Goal: Complete application form

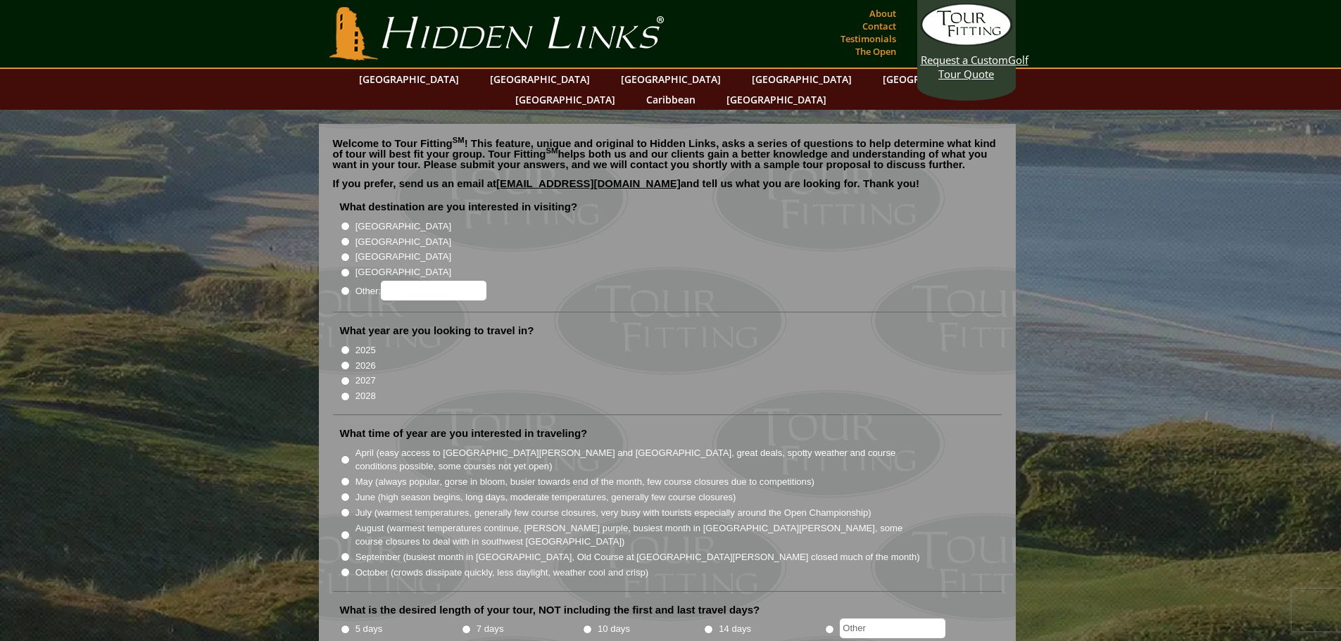
click at [345, 361] on input "2026" at bounding box center [345, 365] width 9 height 9
radio input "true"
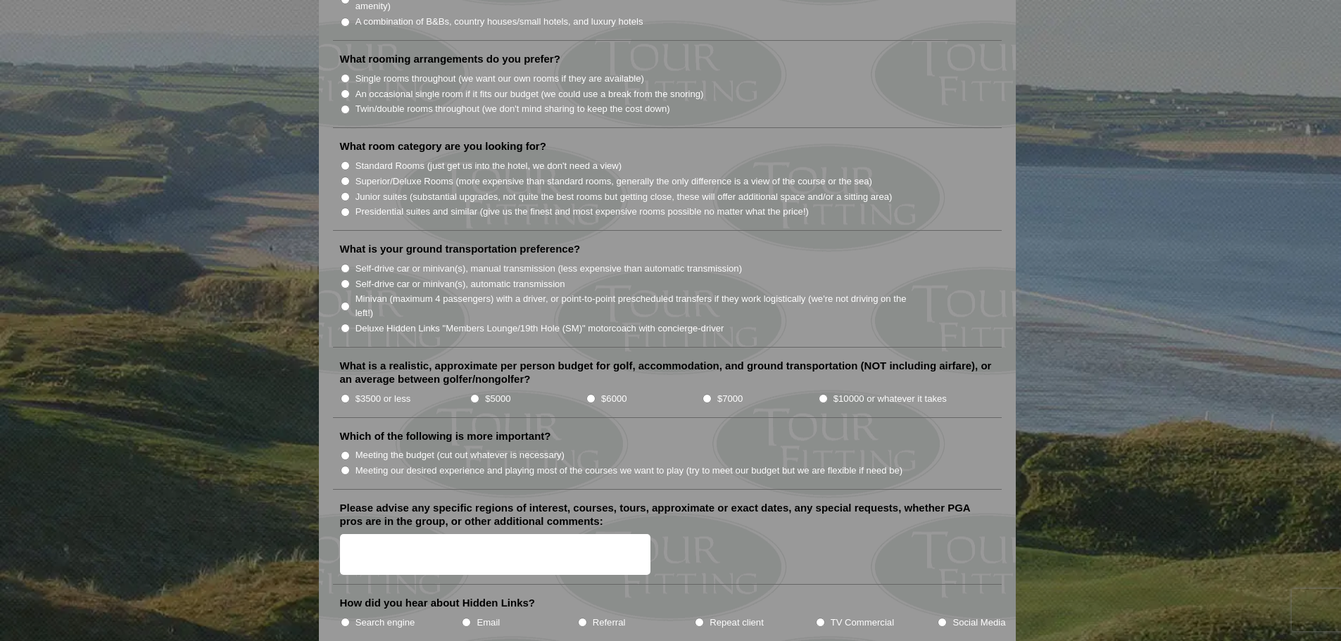
scroll to position [928, 0]
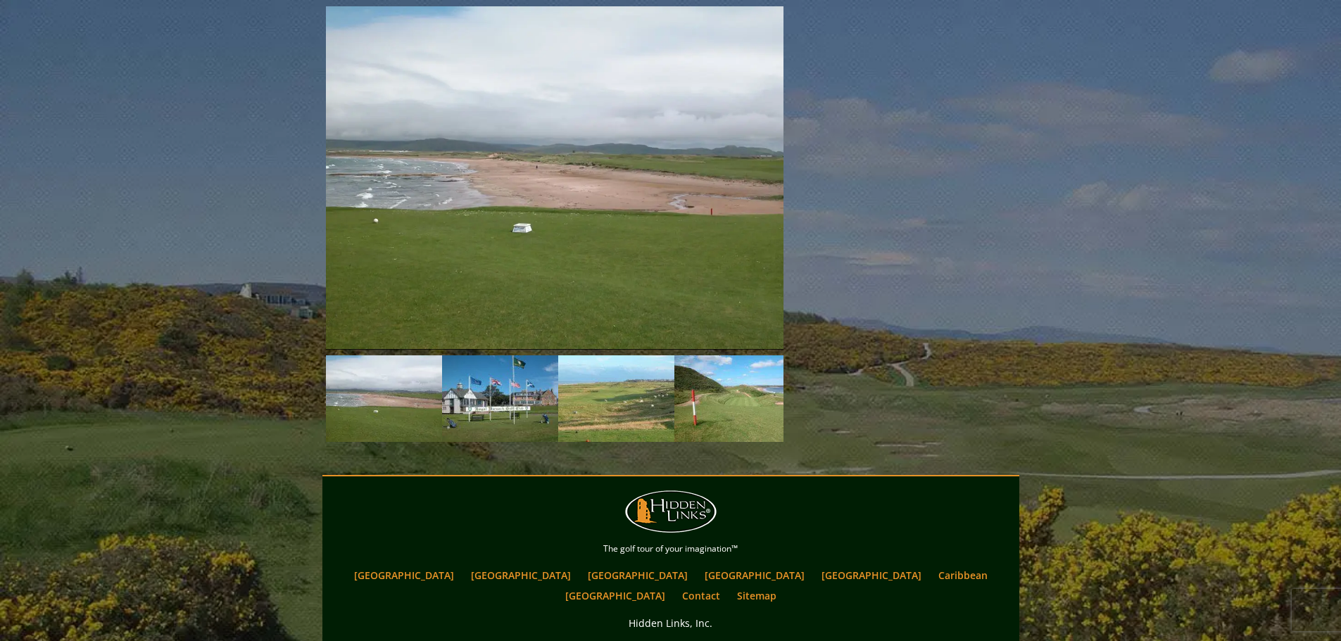
scroll to position [2111, 0]
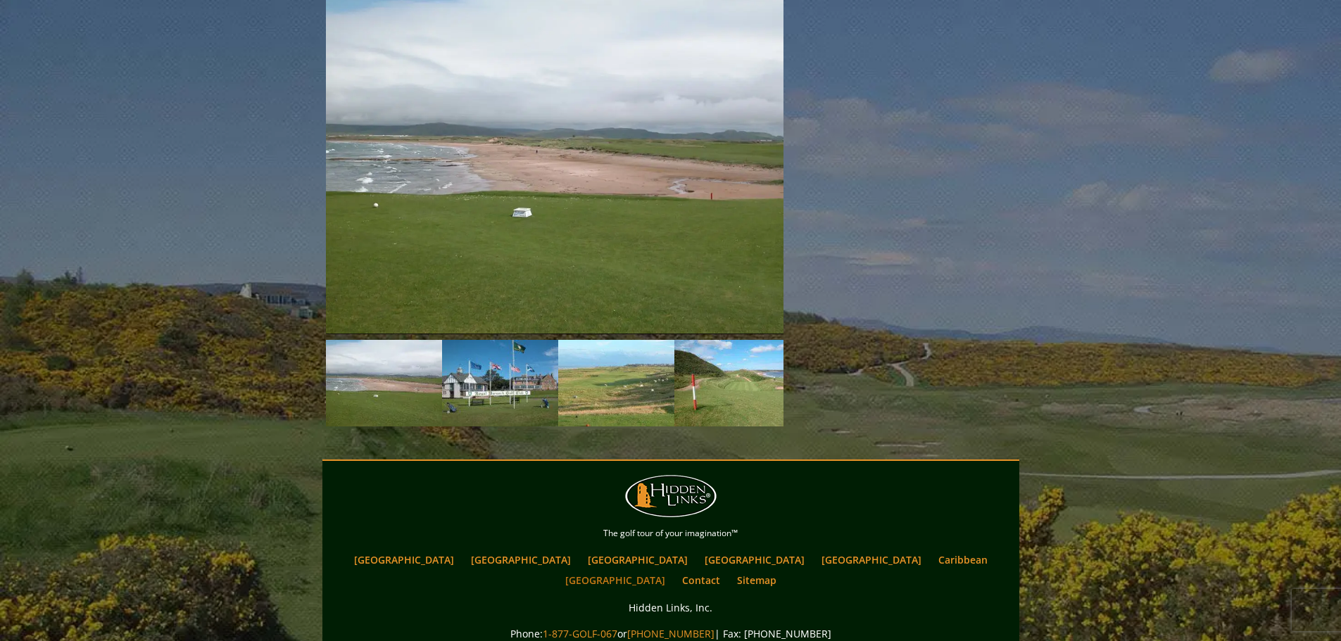
click at [672, 570] on link "[GEOGRAPHIC_DATA]" at bounding box center [615, 580] width 114 height 20
